Goal: Information Seeking & Learning: Learn about a topic

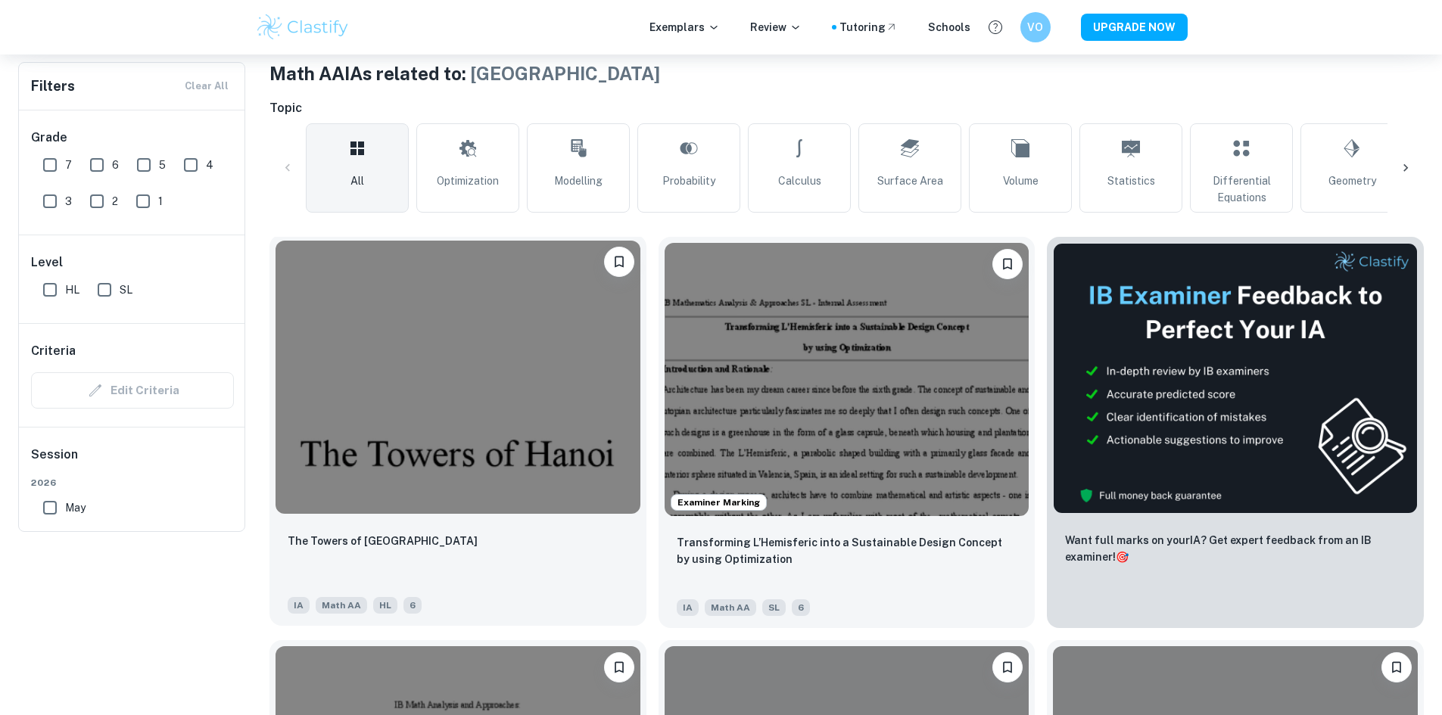
scroll to position [303, 0]
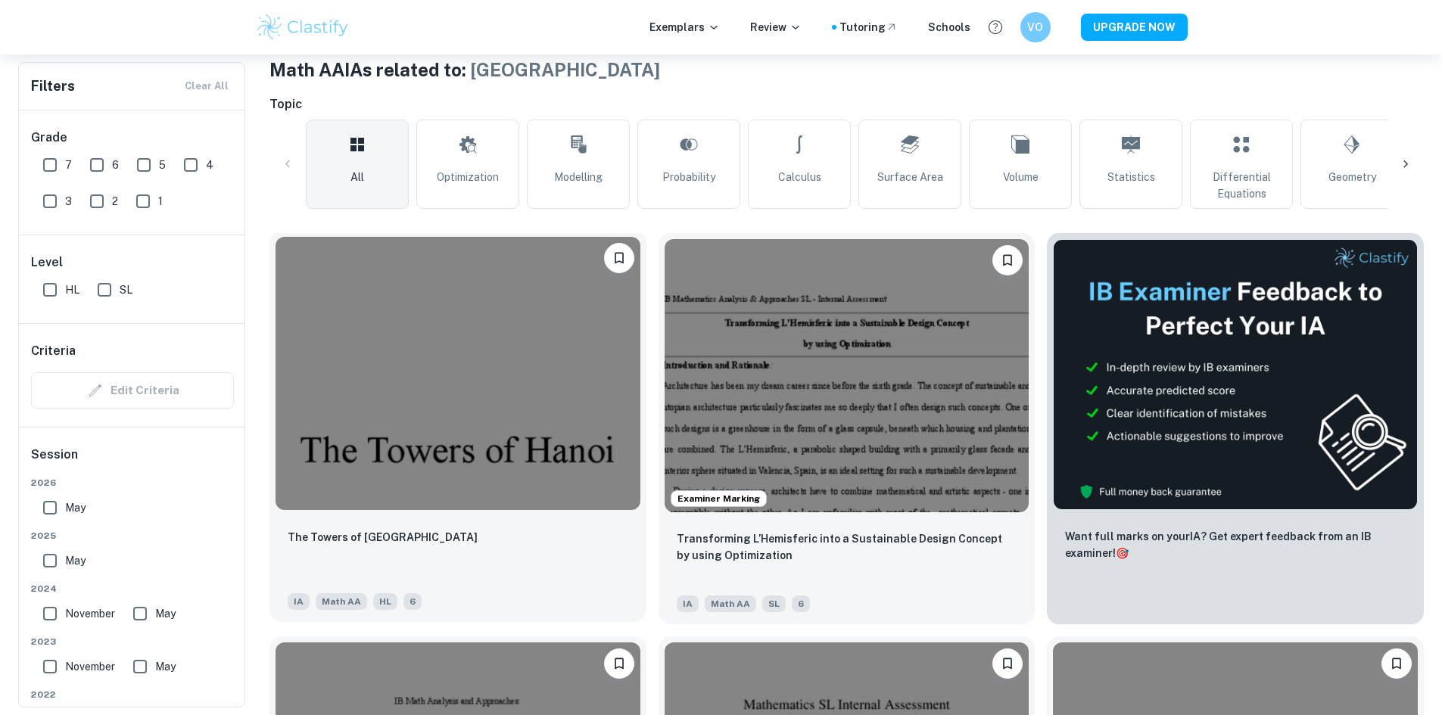
click at [466, 413] on img at bounding box center [458, 373] width 365 height 273
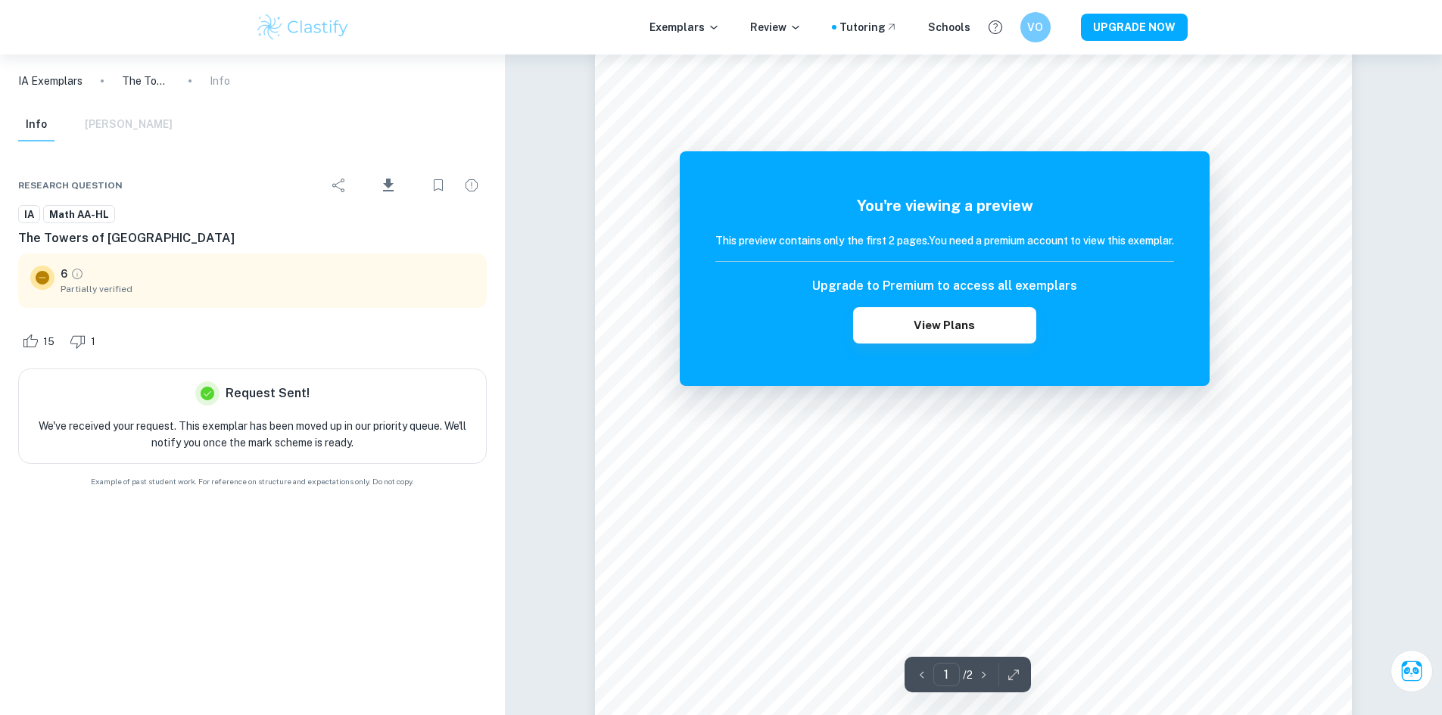
scroll to position [151, 0]
click at [388, 183] on icon "Download" at bounding box center [388, 185] width 11 height 13
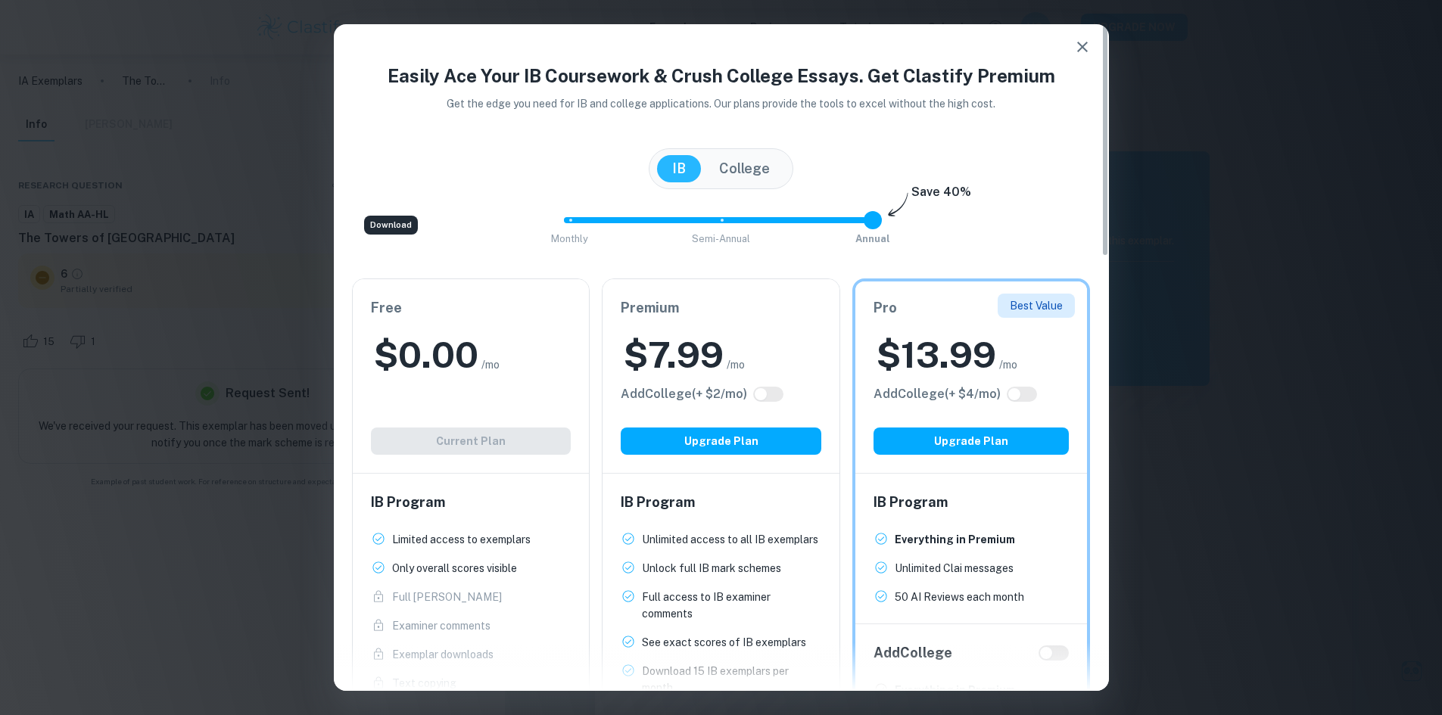
click at [1085, 50] on icon "button" at bounding box center [1082, 47] width 11 height 11
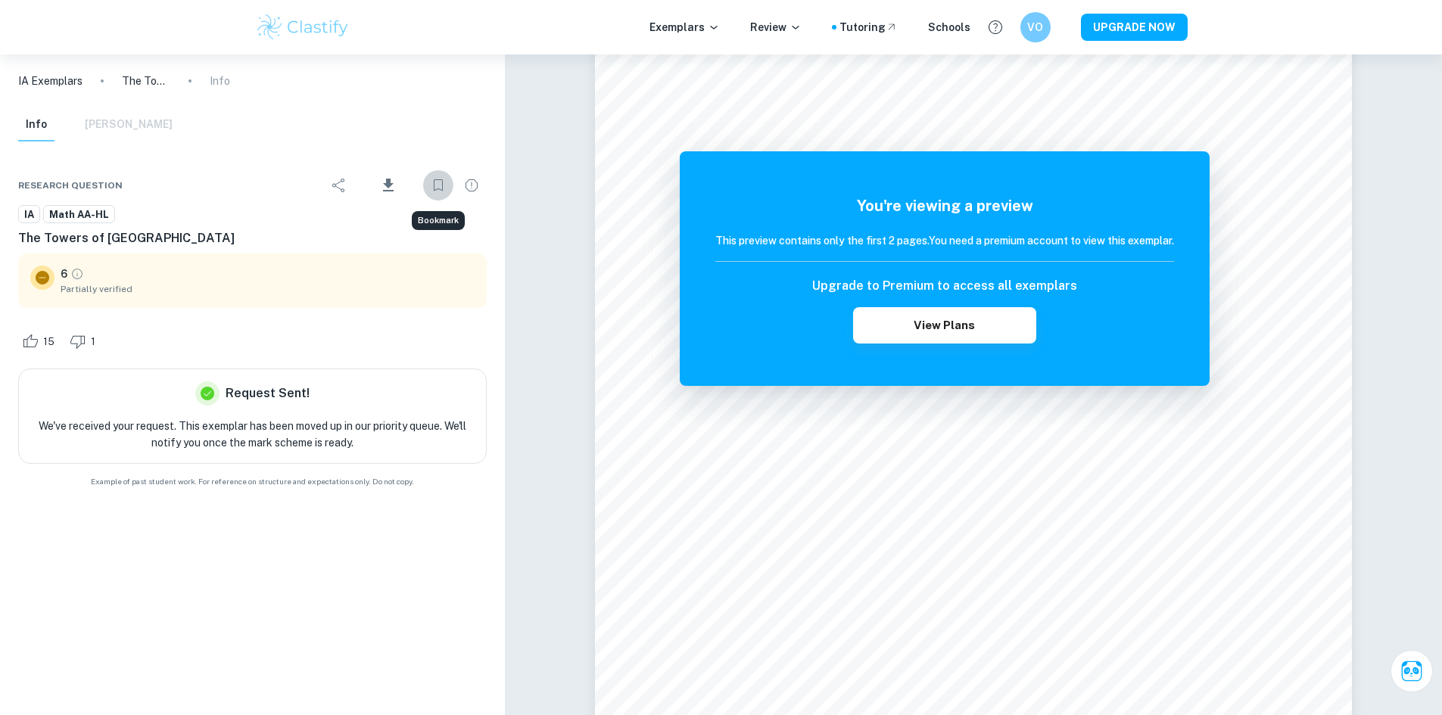
click at [442, 188] on icon "Bookmark" at bounding box center [438, 185] width 9 height 12
